Goal: Task Accomplishment & Management: Manage account settings

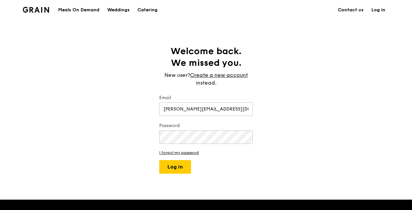
type input "[PERSON_NAME][EMAIL_ADDRESS][DOMAIN_NAME]"
click at [181, 164] on button "Log in" at bounding box center [175, 167] width 32 height 14
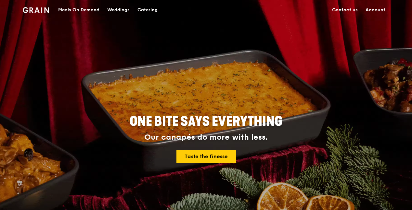
click at [373, 7] on link "Account" at bounding box center [375, 9] width 28 height 19
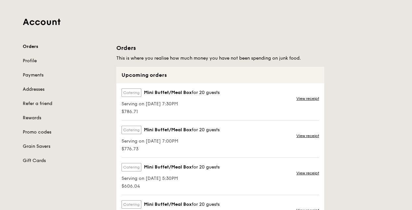
scroll to position [131, 0]
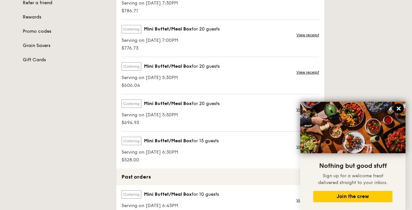
click at [401, 107] on icon at bounding box center [398, 109] width 6 height 6
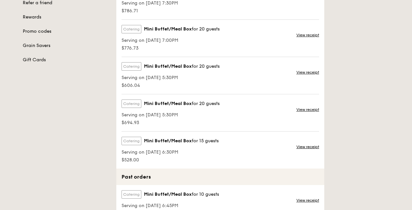
click at [301, 146] on link "View receipt" at bounding box center [307, 146] width 23 height 5
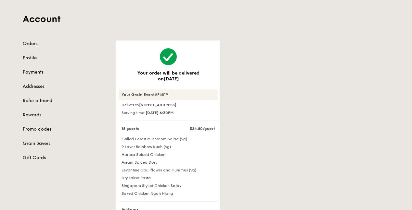
scroll to position [162, 0]
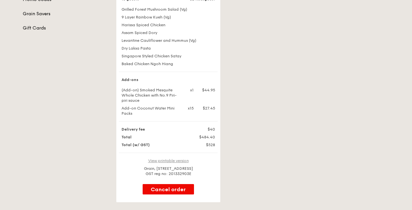
click at [173, 163] on link "View printable version" at bounding box center [168, 161] width 41 height 5
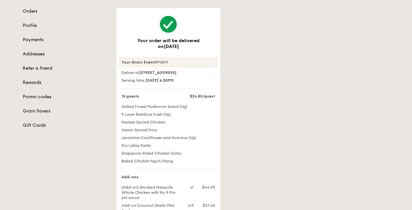
scroll to position [0, 0]
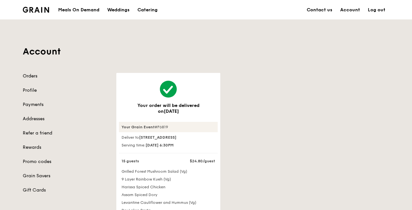
click at [32, 75] on link "Orders" at bounding box center [66, 76] width 86 height 6
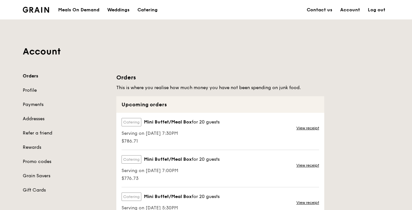
scroll to position [163, 0]
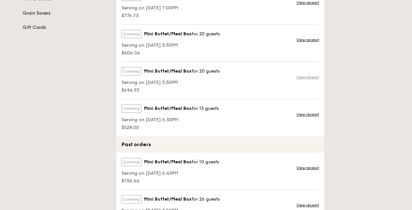
click at [301, 76] on link "View receipt" at bounding box center [307, 77] width 23 height 5
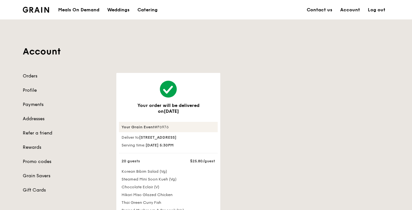
scroll to position [195, 0]
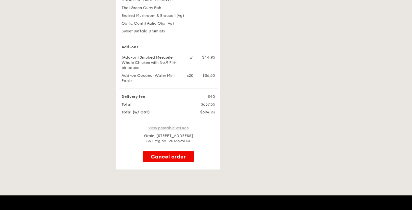
click at [168, 131] on link "View printable version" at bounding box center [168, 128] width 41 height 5
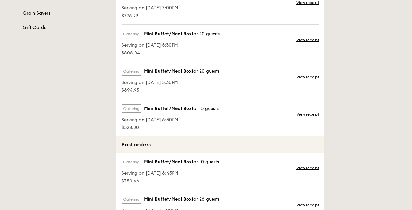
scroll to position [131, 0]
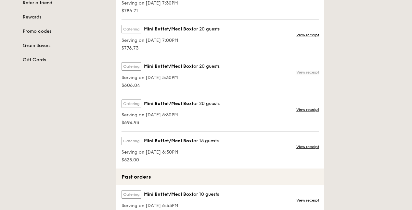
click at [310, 72] on link "View receipt" at bounding box center [307, 72] width 23 height 5
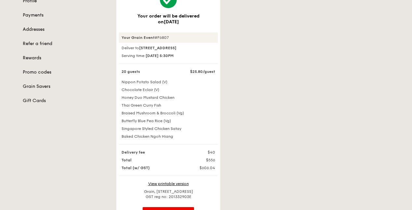
scroll to position [163, 0]
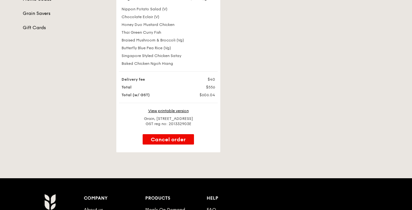
click at [181, 113] on div "View printable version" at bounding box center [168, 110] width 99 height 5
click at [187, 114] on div "Your order will be delivered on [DATE] Your Grain Event #P6807 Deliver to [STRE…" at bounding box center [168, 22] width 99 height 208
click at [183, 113] on link "View printable version" at bounding box center [168, 111] width 41 height 5
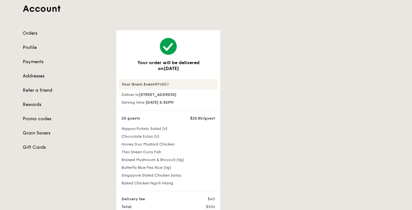
scroll to position [0, 0]
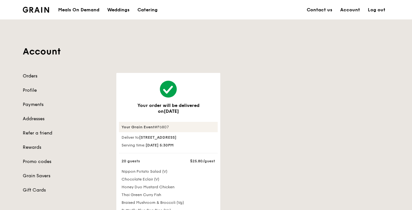
click at [27, 76] on link "Orders" at bounding box center [66, 76] width 86 height 6
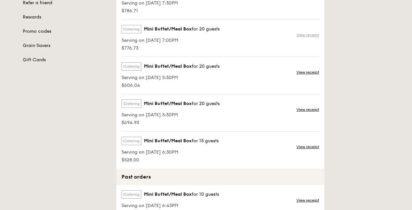
scroll to position [65, 0]
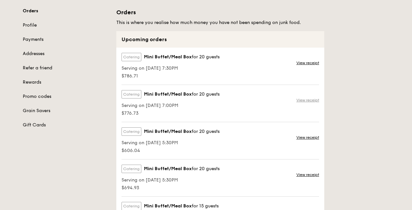
click at [311, 100] on link "View receipt" at bounding box center [307, 100] width 23 height 5
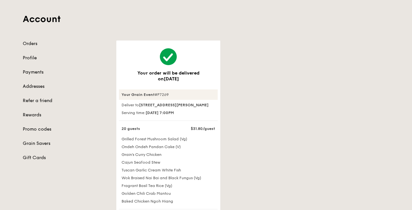
scroll to position [162, 0]
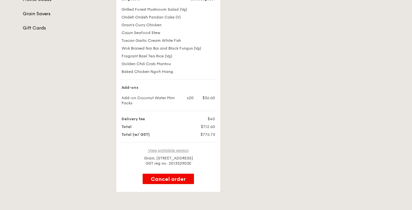
click at [177, 153] on link "View printable version" at bounding box center [168, 150] width 41 height 5
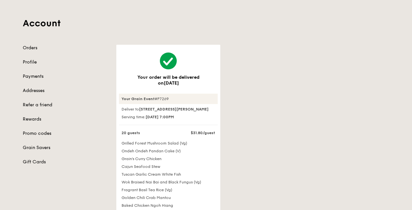
scroll to position [0, 0]
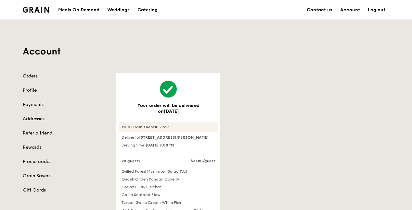
click at [36, 75] on link "Orders" at bounding box center [66, 76] width 86 height 6
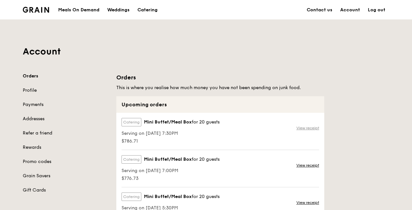
click at [302, 128] on link "View receipt" at bounding box center [307, 128] width 23 height 5
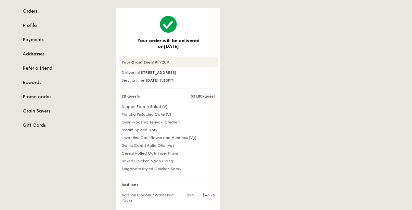
scroll to position [162, 0]
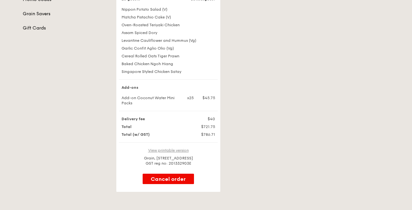
click at [169, 153] on link "View printable version" at bounding box center [168, 150] width 41 height 5
